Goal: Download file/media

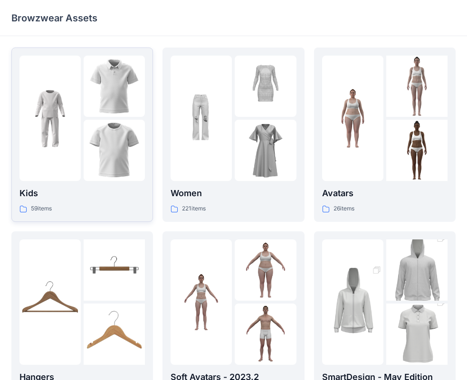
click at [99, 125] on img at bounding box center [114, 150] width 61 height 61
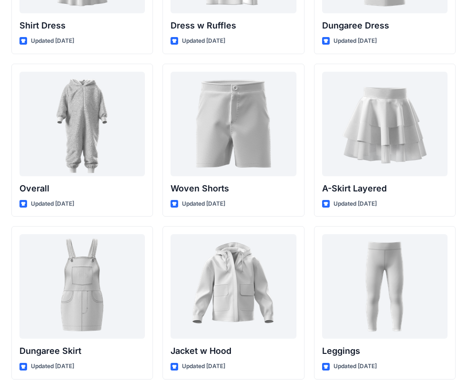
scroll to position [2606, 0]
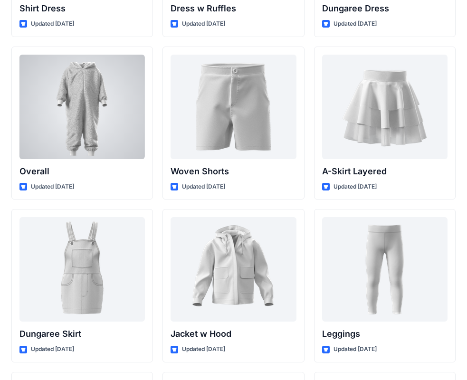
click at [67, 90] on div at bounding box center [81, 107] width 125 height 105
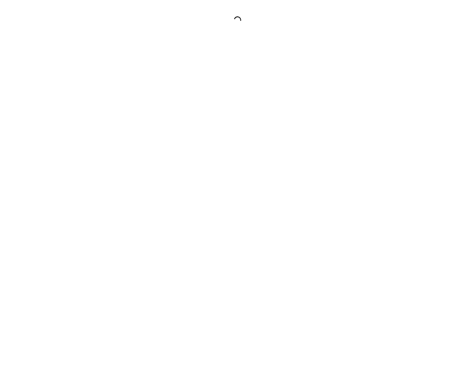
click at [67, 90] on div at bounding box center [237, 190] width 475 height 380
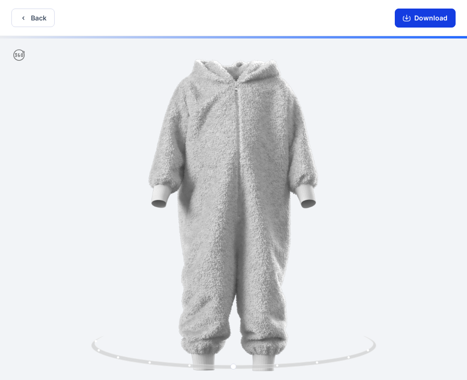
click at [404, 19] on icon "button" at bounding box center [407, 18] width 8 height 8
click at [418, 21] on button "Download" at bounding box center [425, 18] width 61 height 19
click at [422, 21] on button "Download" at bounding box center [425, 18] width 61 height 19
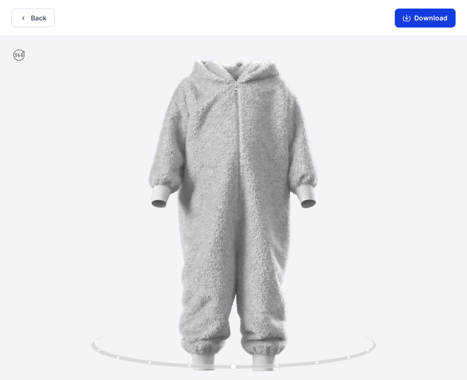
click at [422, 21] on button "Download" at bounding box center [425, 18] width 61 height 19
click at [313, 171] on div at bounding box center [233, 209] width 467 height 346
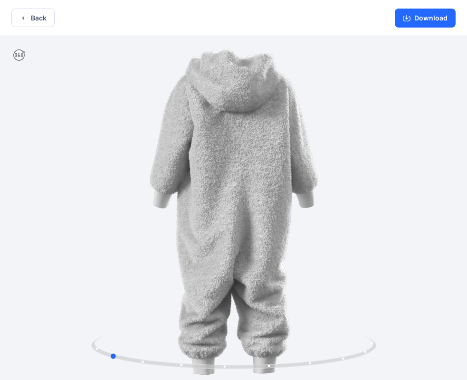
drag, startPoint x: 227, startPoint y: 210, endPoint x: 421, endPoint y: 250, distance: 198.1
click at [421, 250] on div at bounding box center [233, 209] width 467 height 346
